Goal: Task Accomplishment & Management: Complete application form

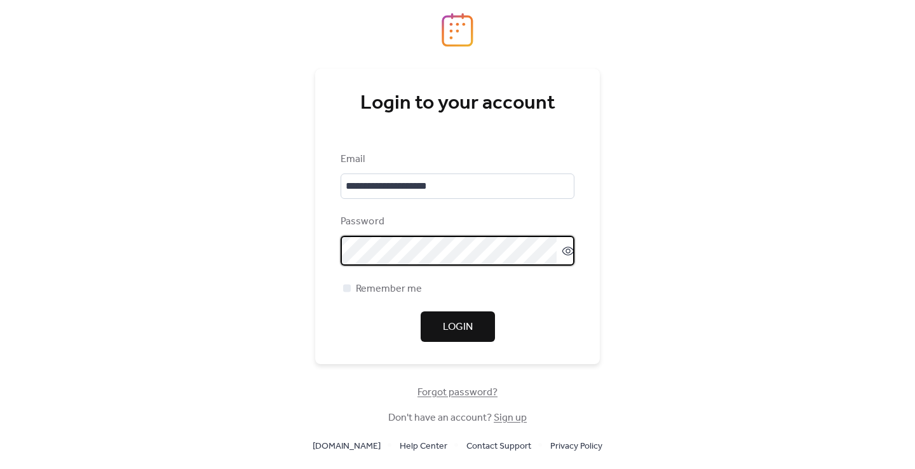
click at [443, 323] on span "Login" at bounding box center [458, 327] width 30 height 15
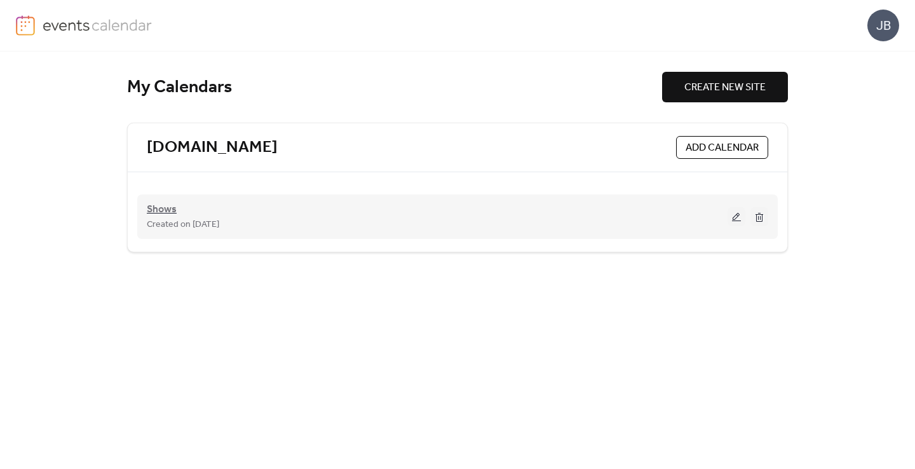
click at [165, 204] on span "Shows" at bounding box center [162, 209] width 30 height 15
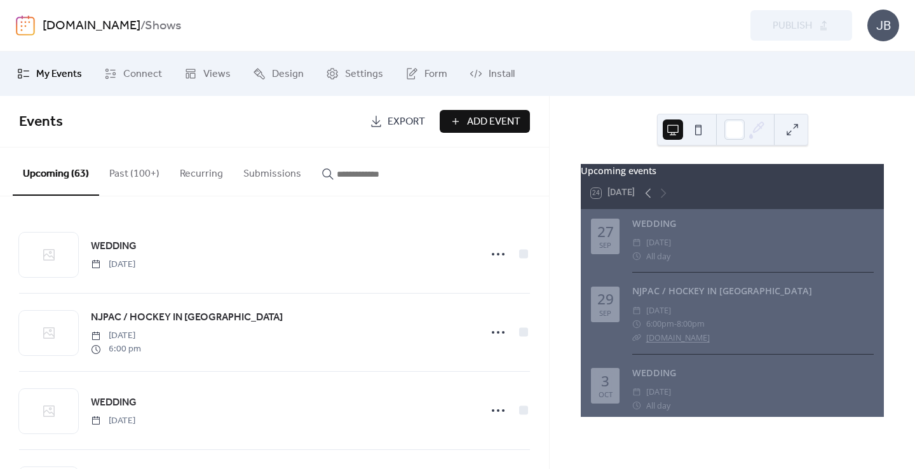
click at [505, 116] on span "Add Event" at bounding box center [493, 121] width 53 height 15
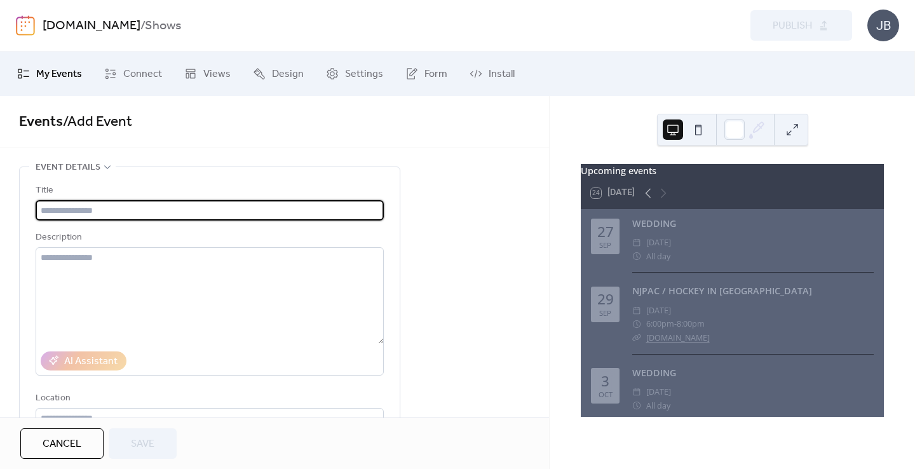
click at [224, 212] on input "text" at bounding box center [210, 210] width 348 height 20
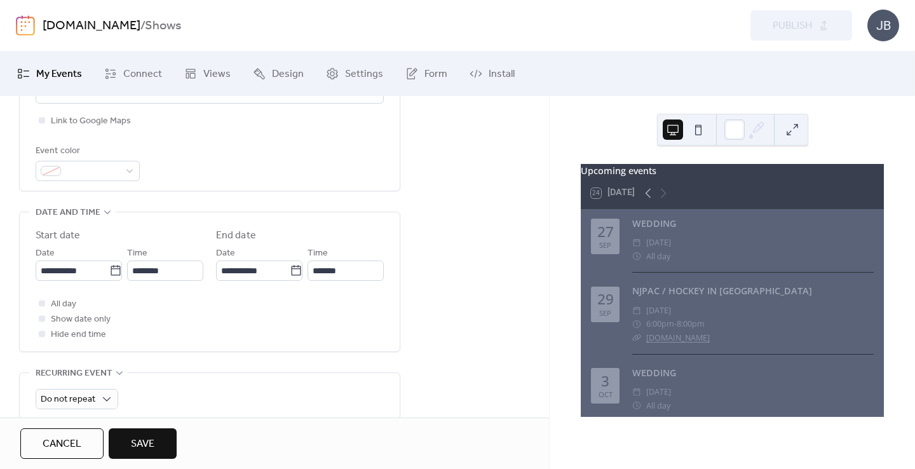
scroll to position [340, 0]
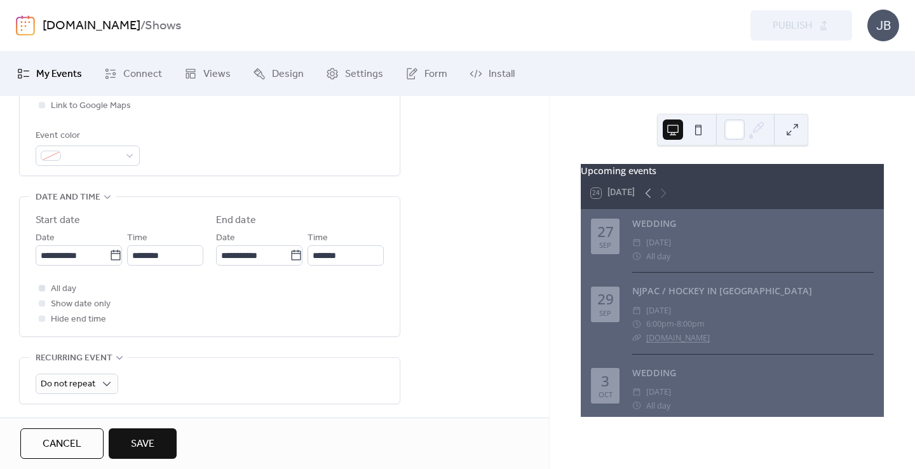
type input "*******"
click at [41, 291] on div at bounding box center [42, 288] width 6 height 6
click at [89, 264] on input "**********" at bounding box center [73, 255] width 74 height 20
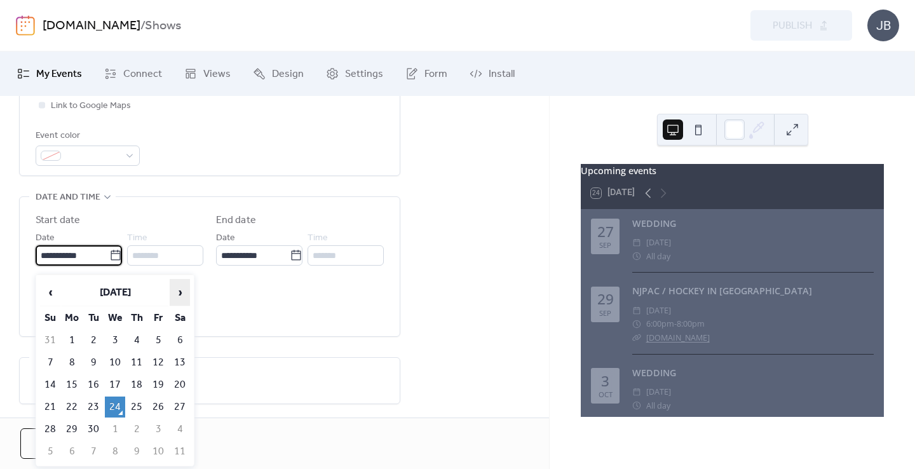
click at [179, 291] on span "›" at bounding box center [179, 292] width 19 height 25
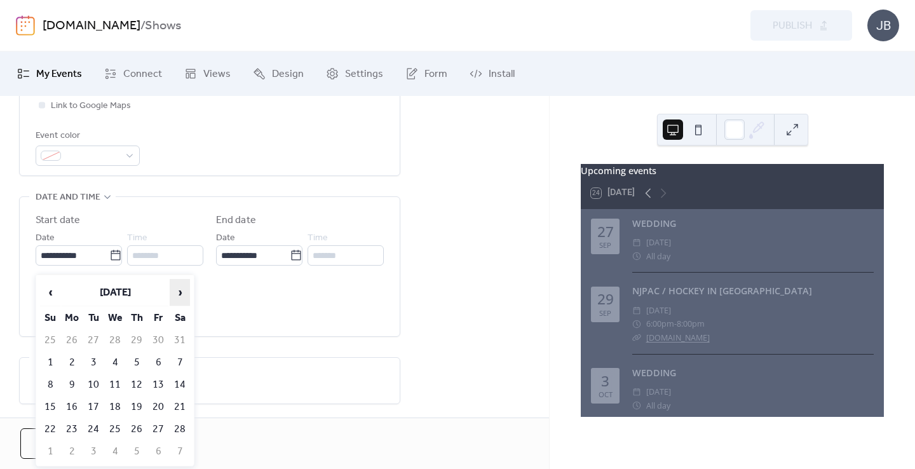
click at [179, 291] on span "›" at bounding box center [179, 292] width 19 height 25
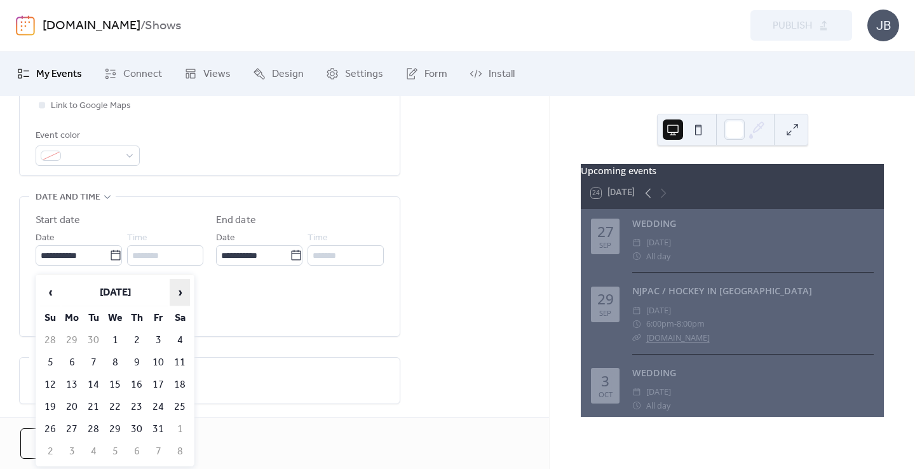
click at [179, 291] on span "›" at bounding box center [179, 292] width 19 height 25
click at [159, 383] on td "18" at bounding box center [158, 384] width 20 height 21
type input "**********"
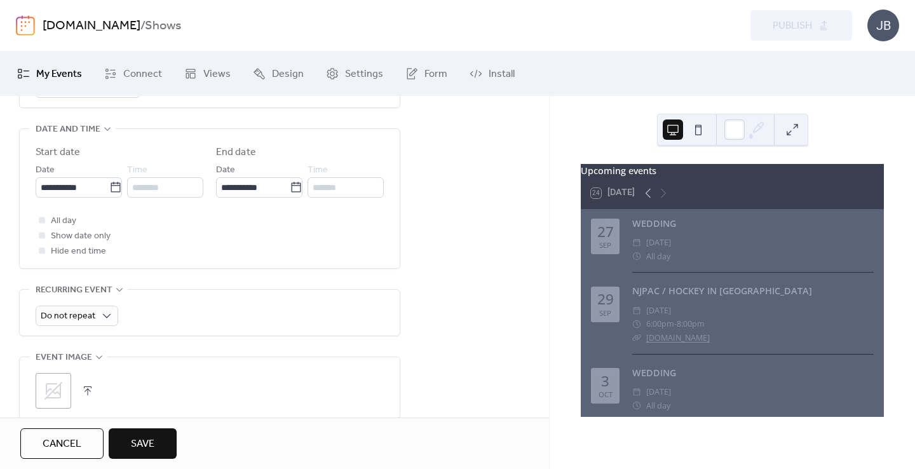
scroll to position [421, 0]
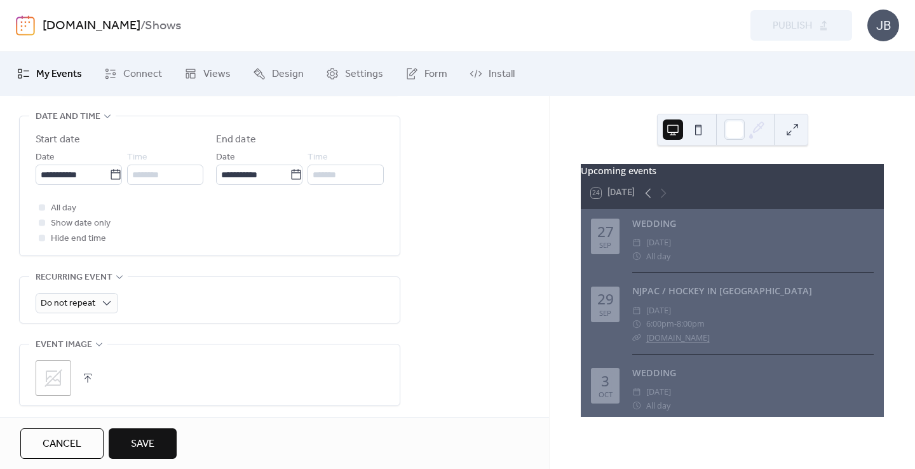
click at [161, 437] on button "Save" at bounding box center [143, 443] width 68 height 30
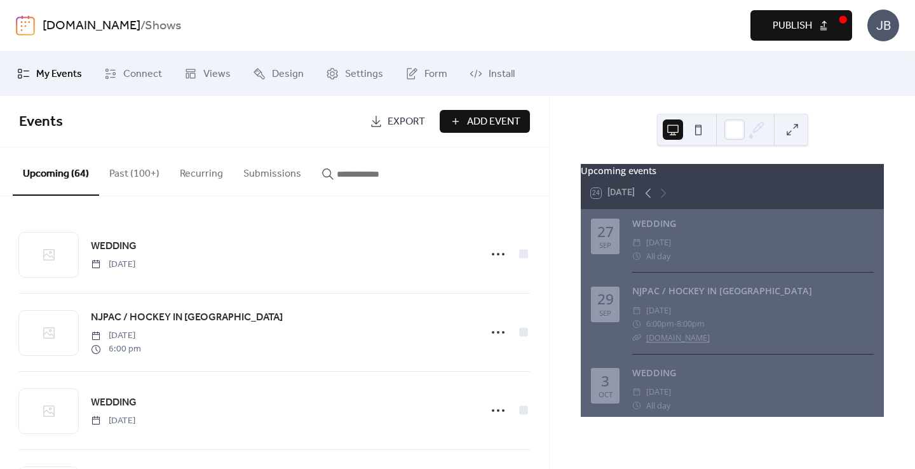
click at [804, 26] on span "Publish" at bounding box center [791, 25] width 39 height 15
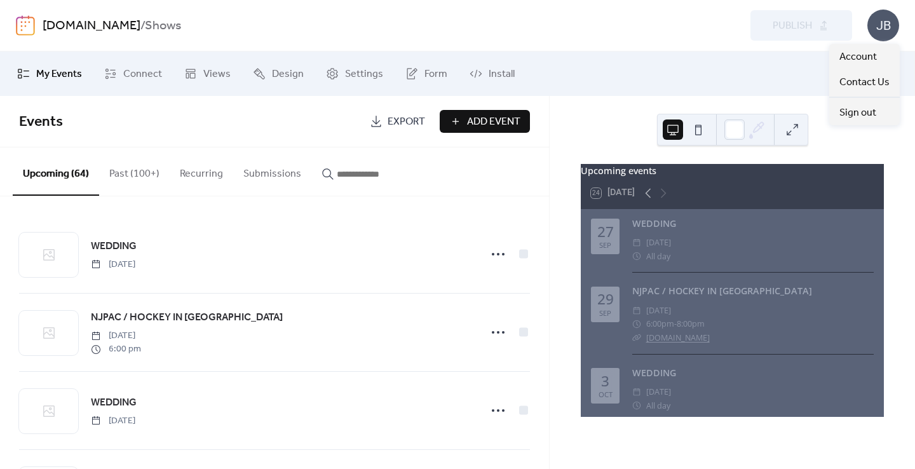
click at [884, 18] on div "JB" at bounding box center [883, 26] width 32 height 32
click at [865, 110] on span "Sign out" at bounding box center [857, 112] width 37 height 15
